Goal: Task Accomplishment & Management: Manage account settings

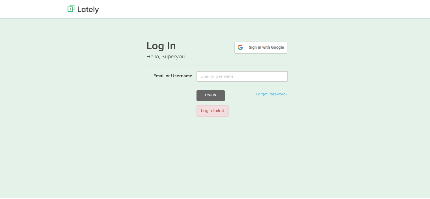
click at [256, 39] on div "Log In Hello, Superyou. Email or Username Log In Forgot Password? Login failed" at bounding box center [216, 77] width 141 height 86
click at [256, 40] on img at bounding box center [261, 46] width 54 height 13
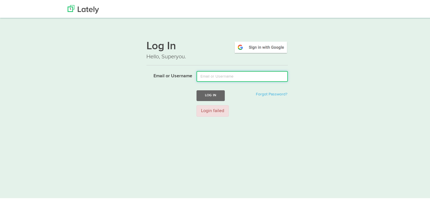
click at [230, 76] on input "Email or Username" at bounding box center [241, 75] width 91 height 11
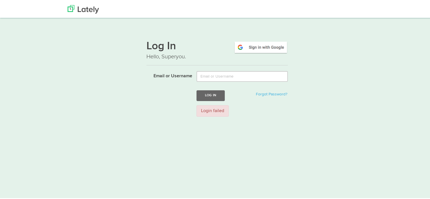
click at [279, 36] on div "Log In Hello, Superyou. Email or Username Log In Forgot Password? Login failed" at bounding box center [216, 77] width 141 height 86
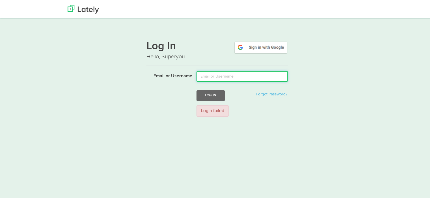
click at [216, 73] on input "Email or Username" at bounding box center [241, 75] width 91 height 11
type input "marketing@conair.co.in"
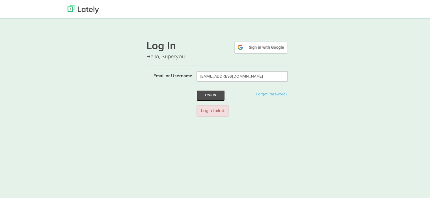
click at [214, 97] on button "Log In" at bounding box center [210, 94] width 28 height 10
click at [178, 49] on h1 "Log In" at bounding box center [216, 46] width 141 height 12
click at [162, 46] on h1 "Log In" at bounding box center [216, 46] width 141 height 12
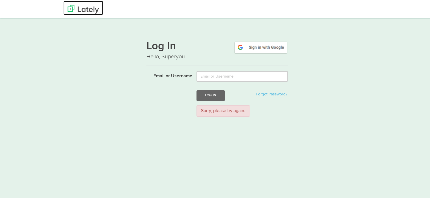
click at [83, 10] on img at bounding box center [83, 8] width 31 height 8
